Goal: Information Seeking & Learning: Check status

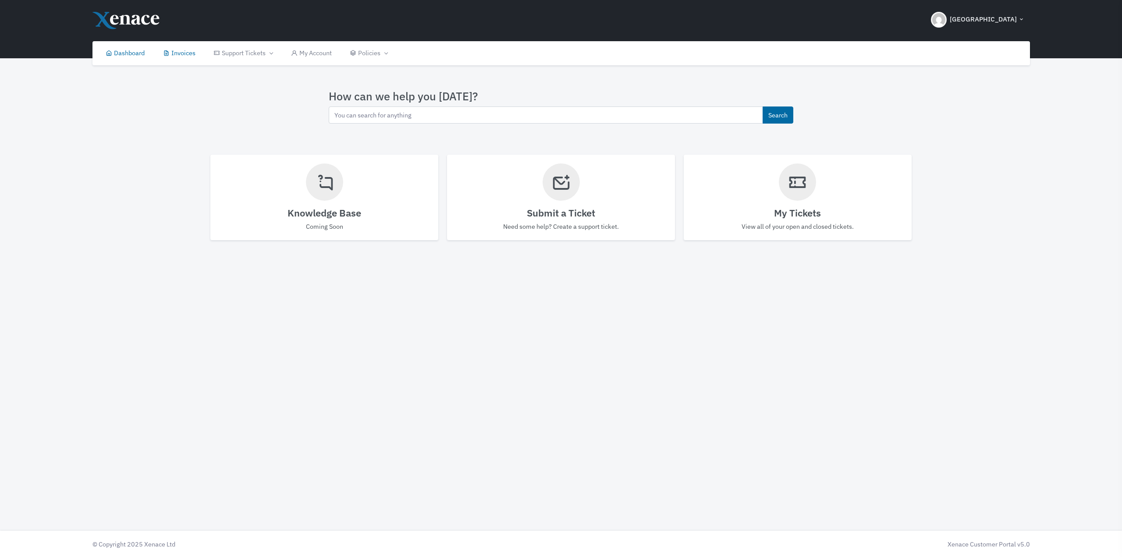
click at [195, 54] on link "Invoices" at bounding box center [179, 53] width 51 height 24
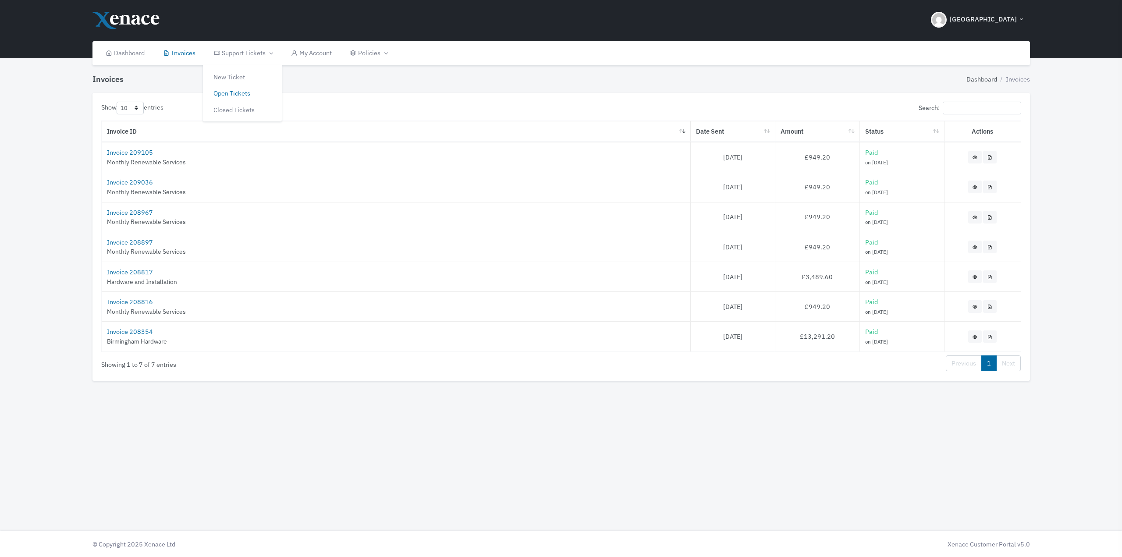
click at [247, 92] on link "Open Tickets" at bounding box center [242, 93] width 79 height 17
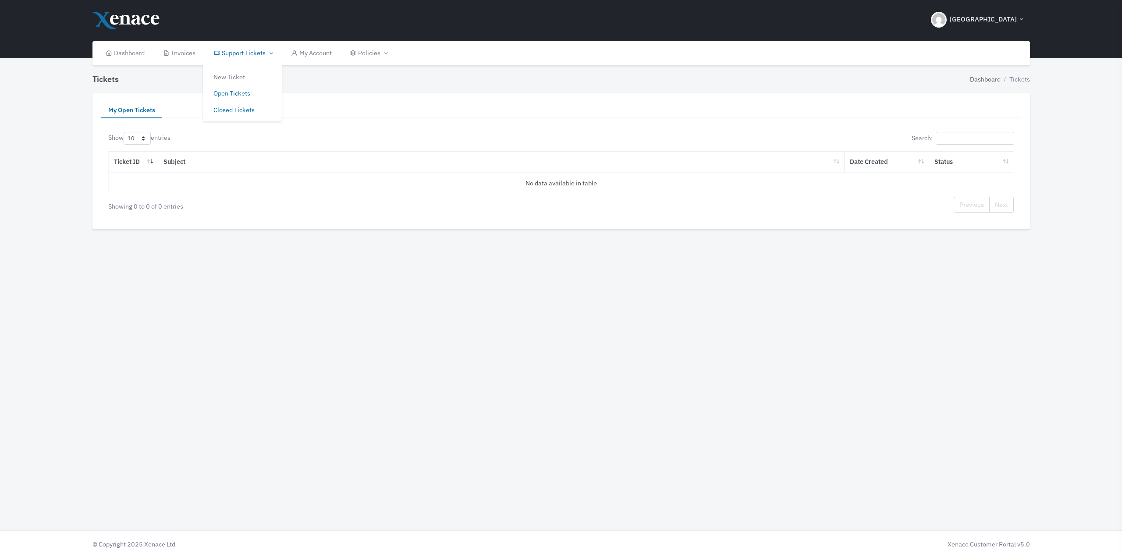
click at [246, 108] on link "Closed Tickets" at bounding box center [242, 110] width 79 height 17
click at [140, 187] on td "36244" at bounding box center [134, 183] width 50 height 21
click at [135, 184] on link "36244" at bounding box center [133, 183] width 20 height 8
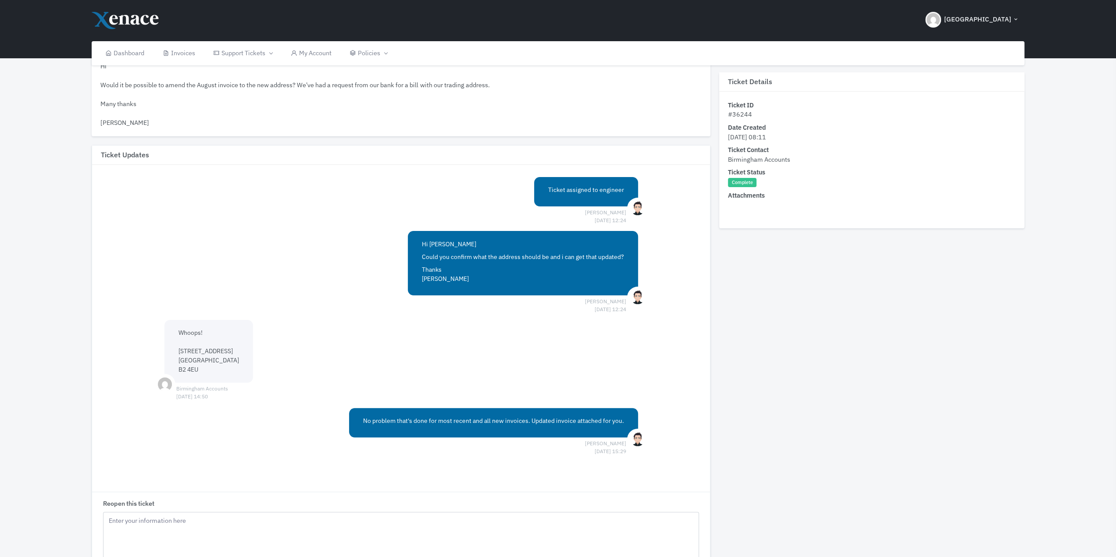
scroll to position [132, 0]
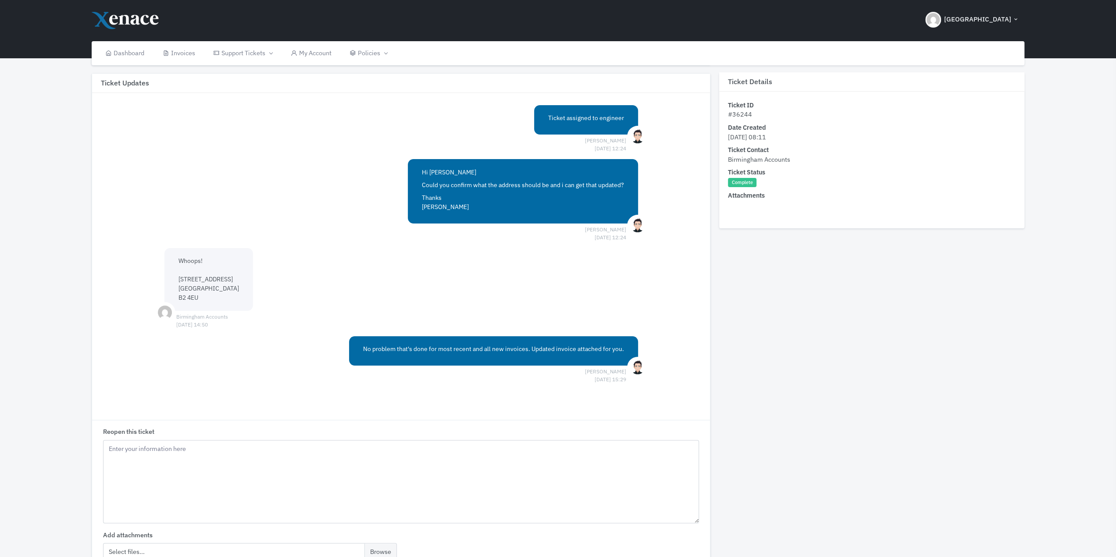
click at [515, 350] on p "No problem that's done for most recent and all new invoices. Updated invoice at…" at bounding box center [493, 349] width 261 height 9
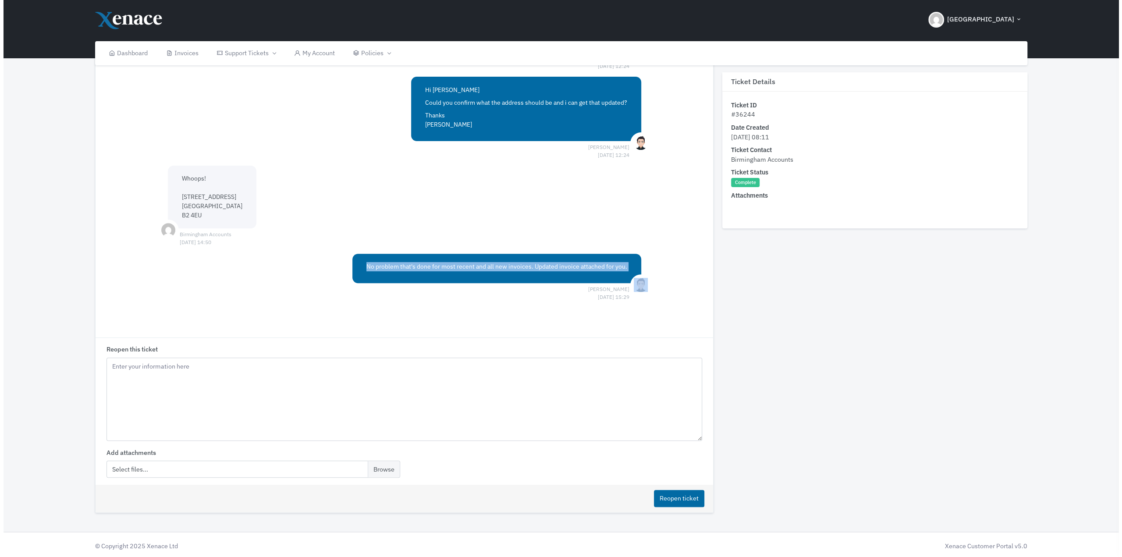
scroll to position [0, 0]
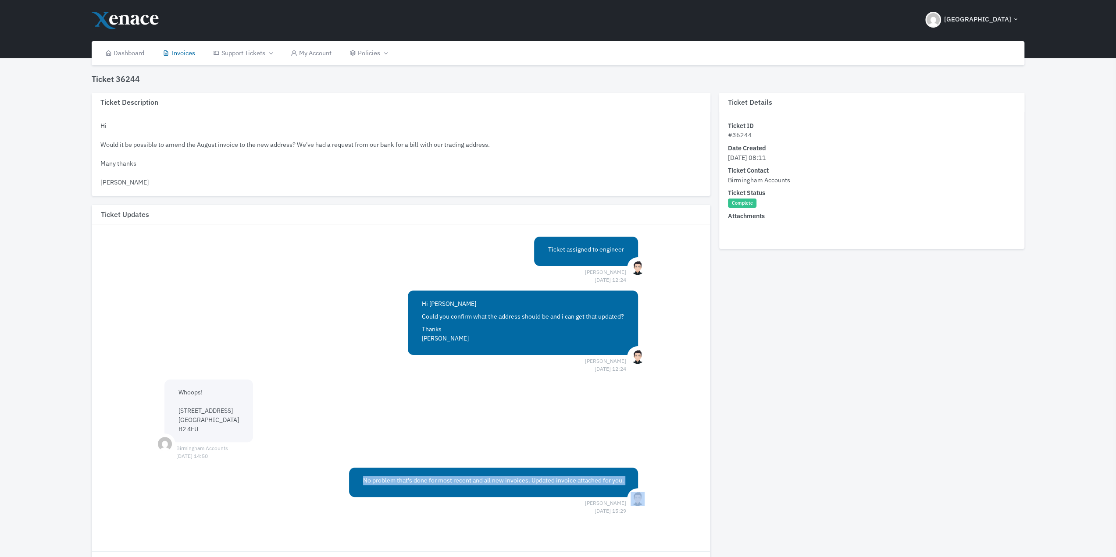
click at [187, 53] on link "Invoices" at bounding box center [178, 53] width 51 height 24
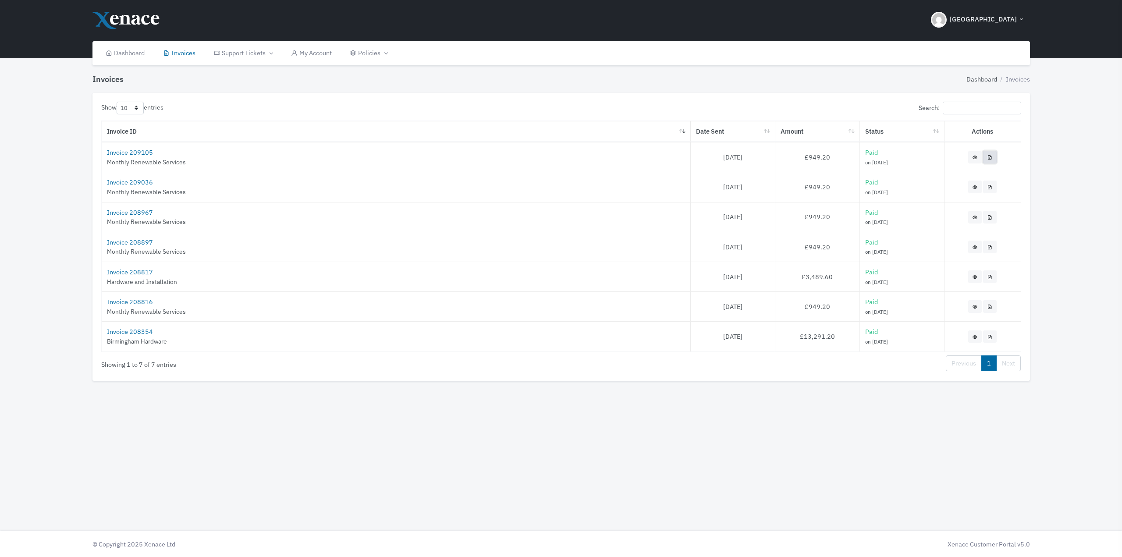
click at [992, 157] on icon at bounding box center [990, 156] width 6 height 7
click at [118, 49] on link "Dashboard" at bounding box center [125, 53] width 57 height 24
